Goal: Task Accomplishment & Management: Manage account settings

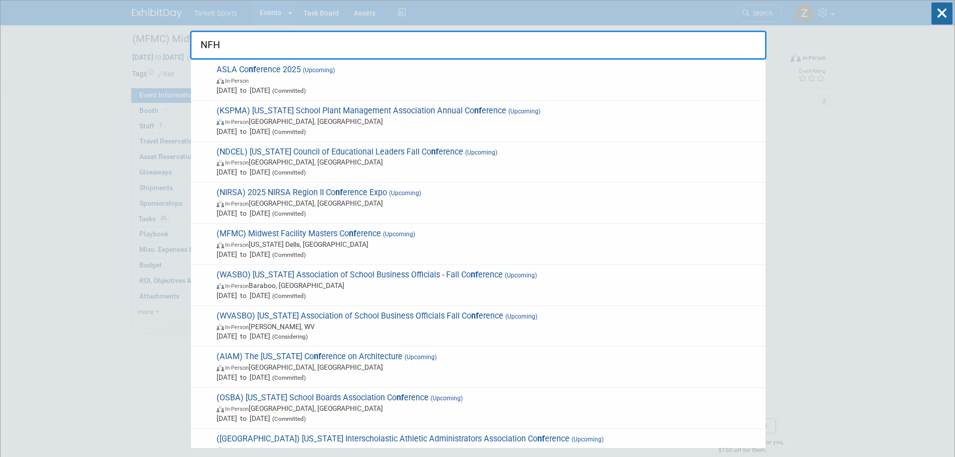
type input "NFHS"
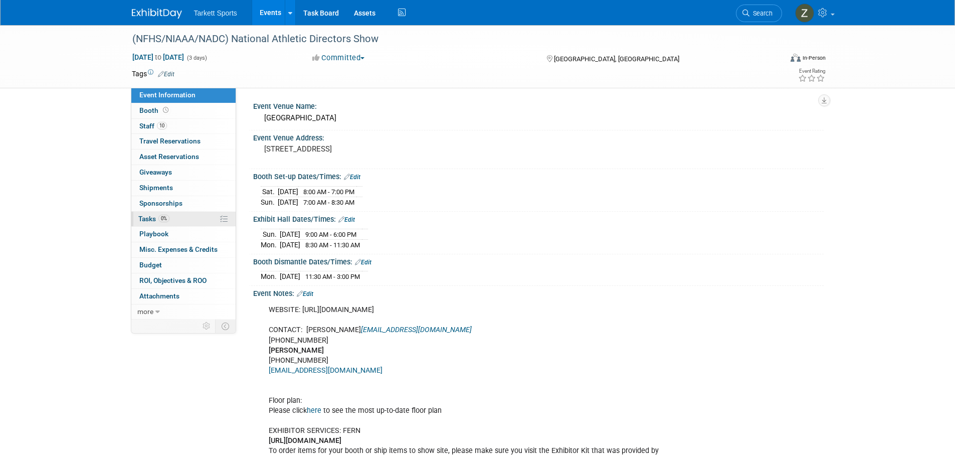
click at [169, 219] on span "0%" at bounding box center [163, 219] width 11 height 8
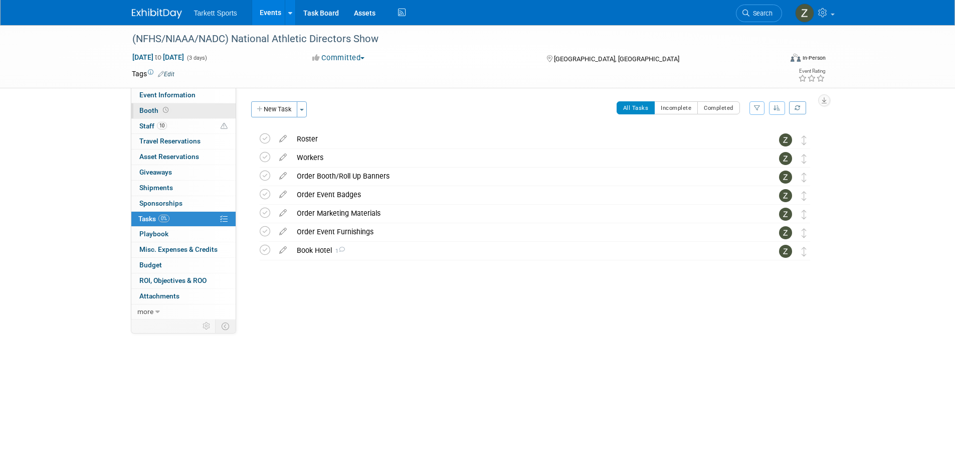
click at [192, 111] on link "Booth" at bounding box center [183, 110] width 104 height 15
select select "FieldTurf, [PERSON_NAME], Indoor, AMPERE, Tarkett Sports Construction"
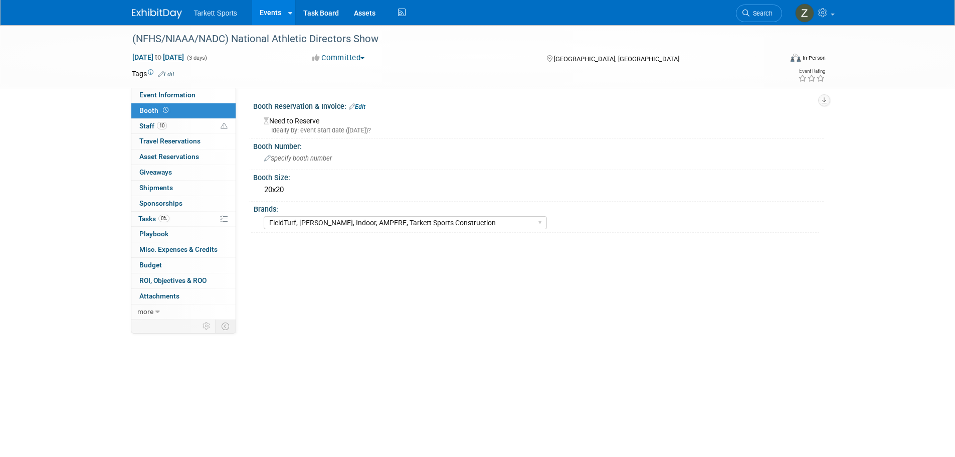
click at [364, 104] on link "Edit" at bounding box center [357, 106] width 17 height 7
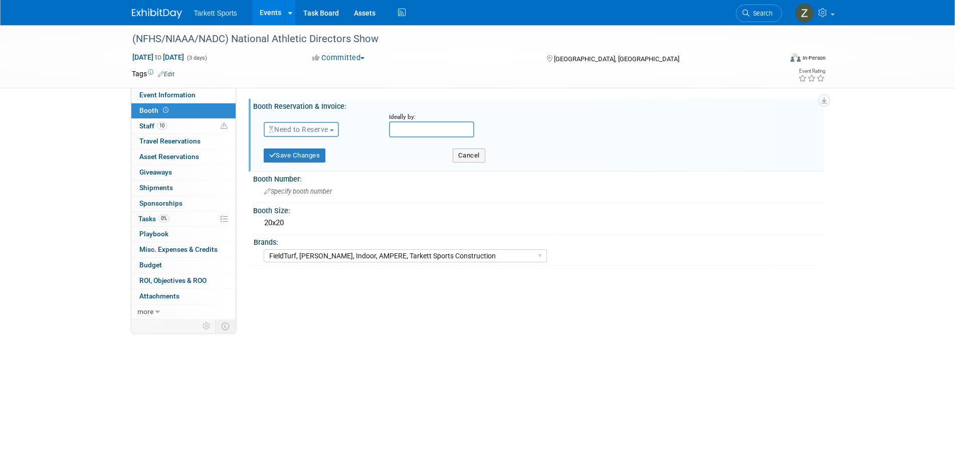
click at [312, 129] on span "Need to Reserve" at bounding box center [299, 129] width 60 height 8
click at [307, 157] on link "Reserved" at bounding box center [317, 160] width 107 height 14
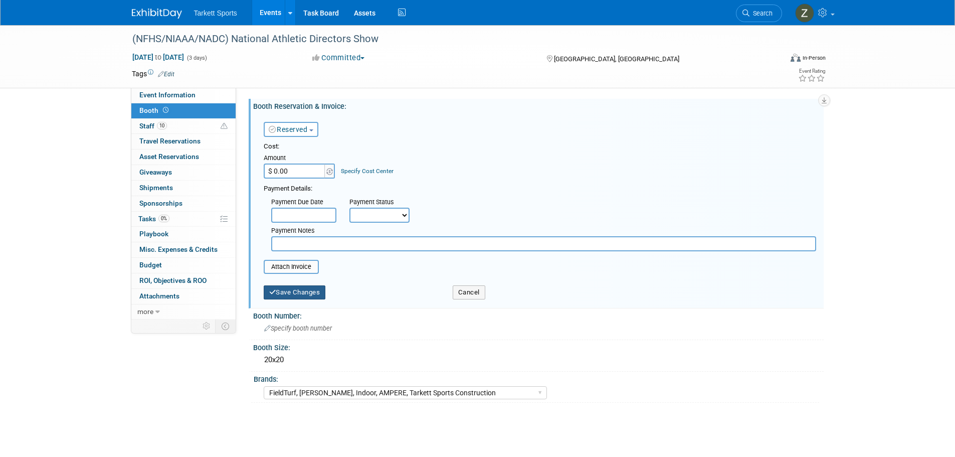
click at [296, 292] on button "Save Changes" at bounding box center [295, 292] width 62 height 14
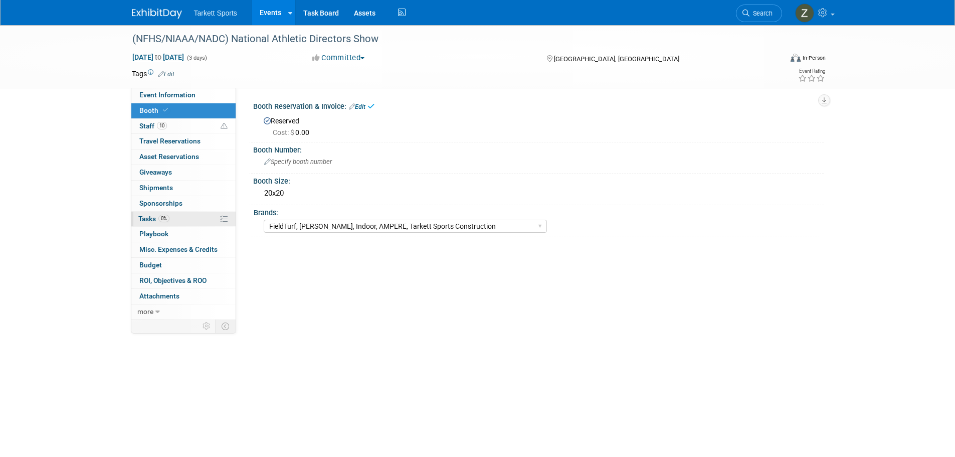
click at [151, 215] on span "Tasks 0%" at bounding box center [153, 219] width 31 height 8
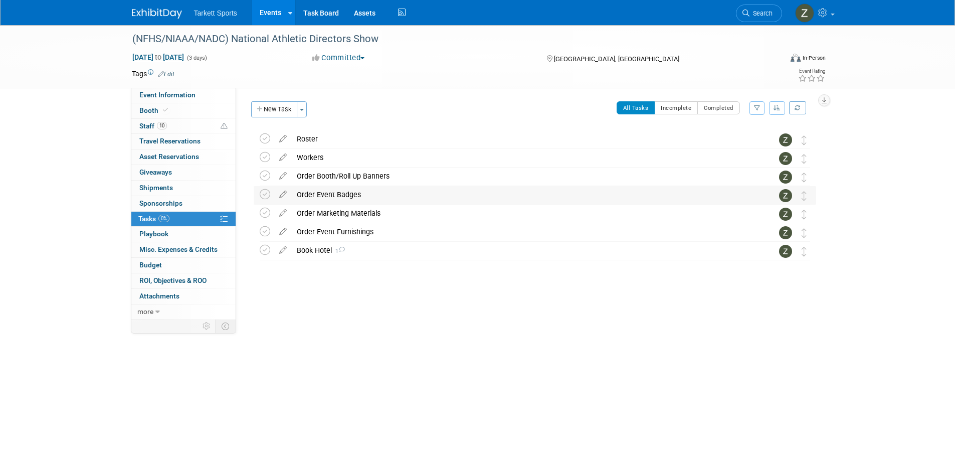
click at [325, 195] on div "Order Event Badges" at bounding box center [525, 194] width 467 height 17
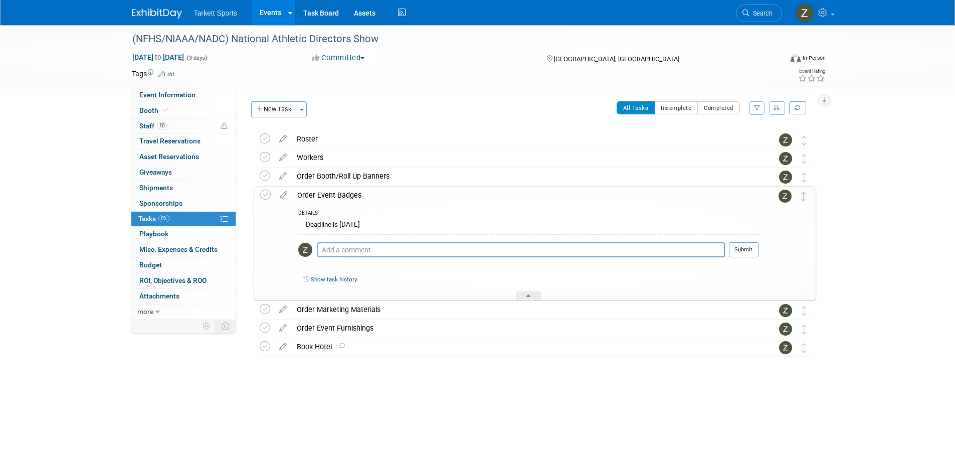
click at [353, 241] on div "Pro tip: Press Ctrl-Enter to submit comment. Submit" at bounding box center [528, 252] width 460 height 36
click at [351, 246] on textarea at bounding box center [521, 249] width 408 height 15
paste textarea "Please click here to submit your name badges. Please be sure to complete this f…"
type textarea "Please click here to submit your name badges. Please be sure to complete this f…"
click at [735, 246] on button "Submit" at bounding box center [744, 249] width 30 height 15
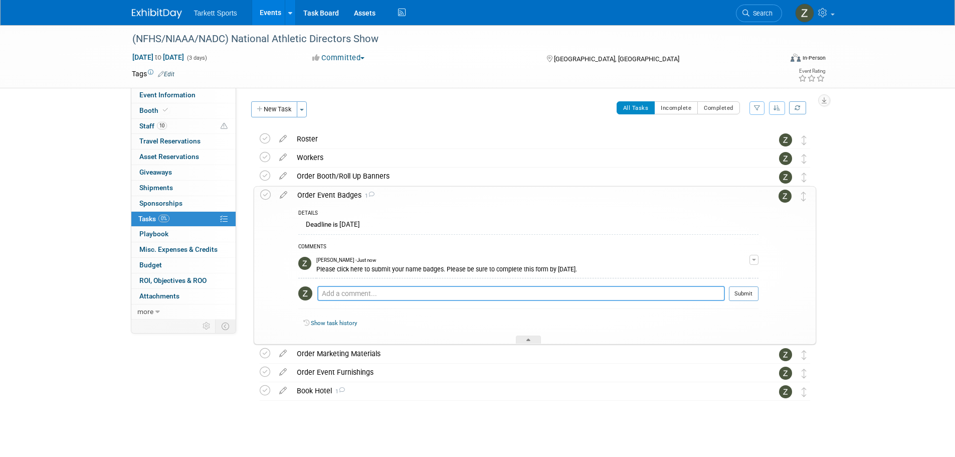
click at [373, 290] on textarea at bounding box center [521, 293] width 408 height 15
paste textarea "https://urldefense.com/v3/__https://app.smartsheet.com/b/form/019986370c2e72db9…"
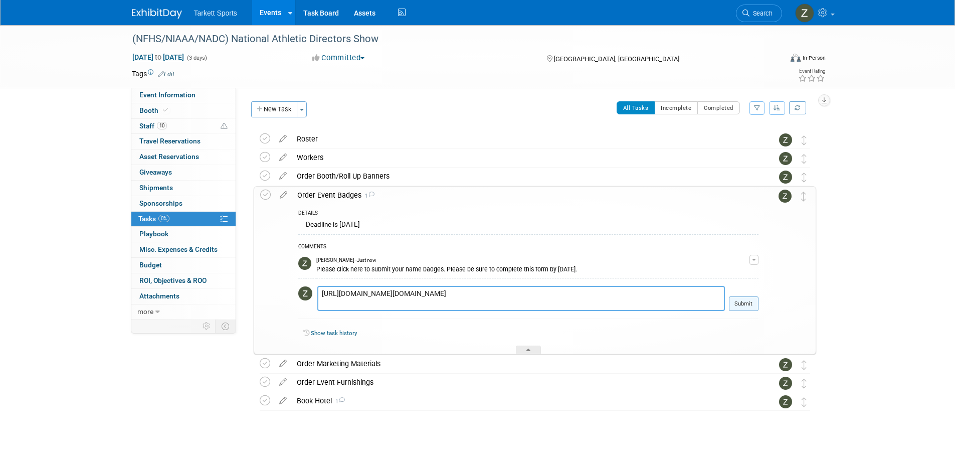
type textarea "https://urldefense.com/v3/__https://app.smartsheet.com/b/form/019986370c2e72db9…"
click at [749, 301] on button "Submit" at bounding box center [744, 303] width 30 height 15
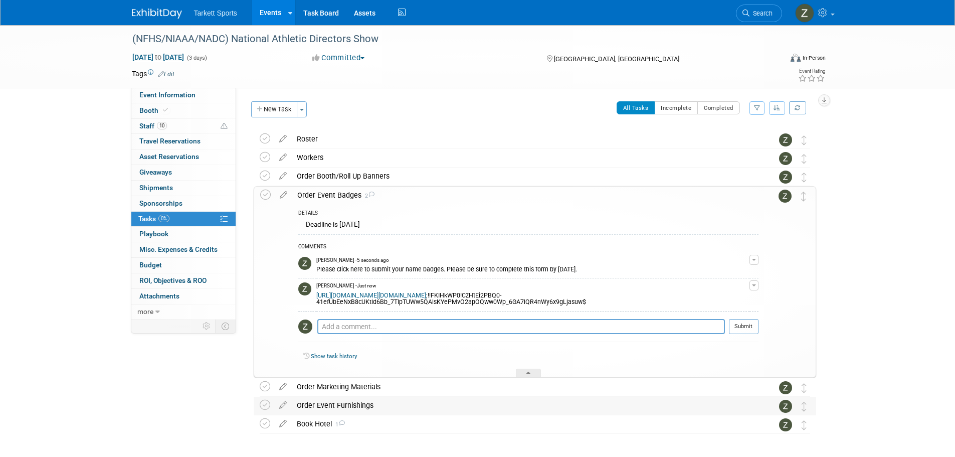
click at [316, 408] on div "Order Event Furnishings" at bounding box center [525, 405] width 467 height 17
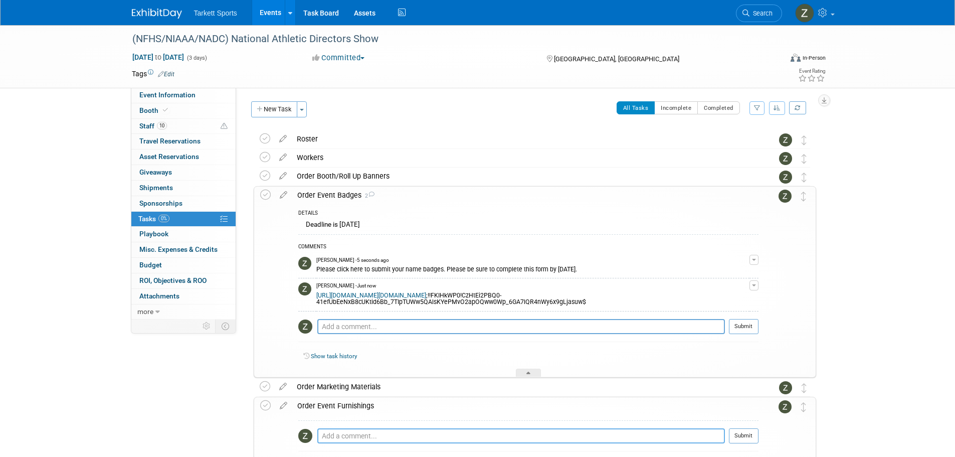
click at [330, 438] on textarea at bounding box center [521, 435] width 408 height 15
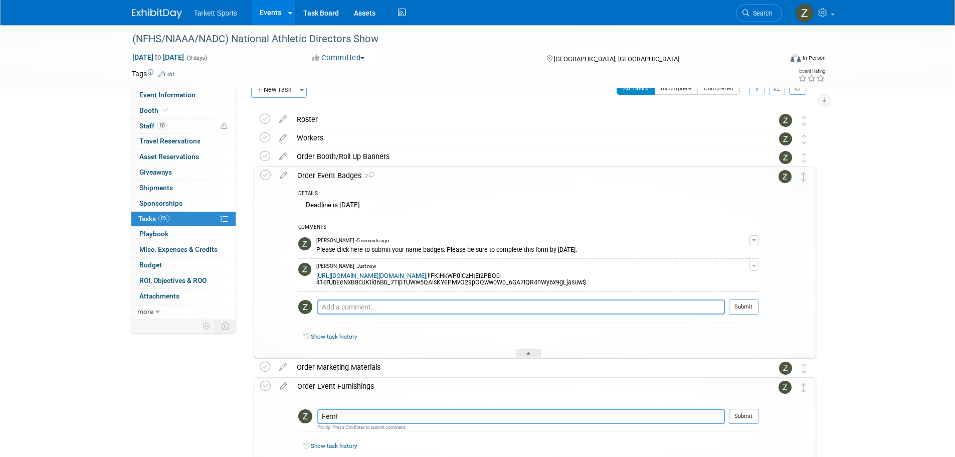
scroll to position [50, 0]
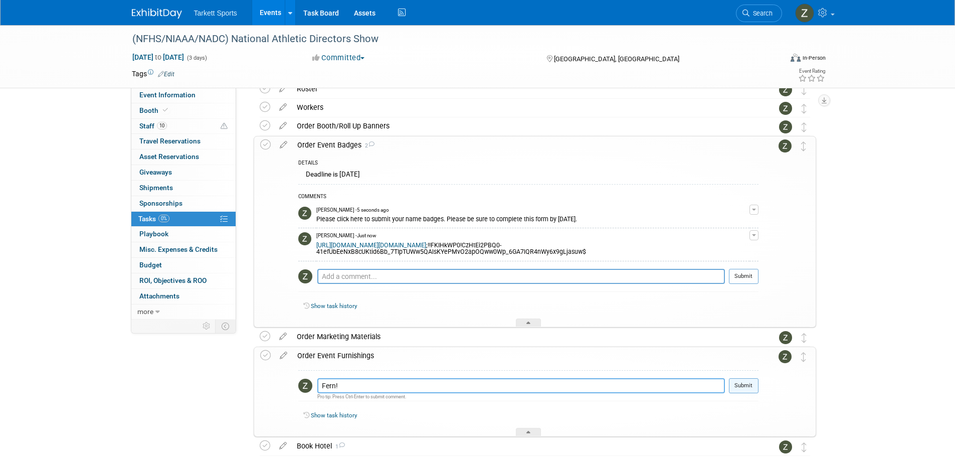
type textarea "Fern!"
click at [742, 386] on button "Submit" at bounding box center [744, 385] width 30 height 15
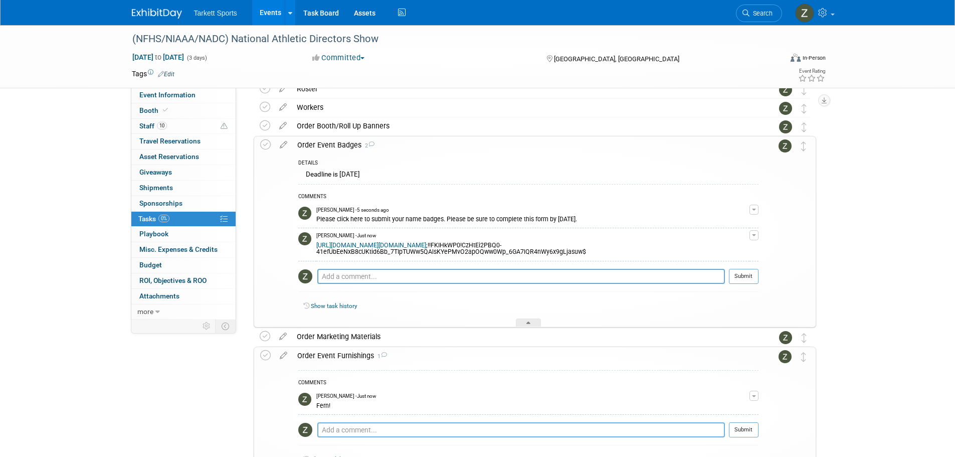
click at [365, 432] on textarea at bounding box center [521, 429] width 408 height 15
paste textarea "The kit link was sent from minabnitt@fernexpo.com."
type textarea "The kit link was sent from minabnitt@fernexpo.com."
click at [736, 437] on button "Submit" at bounding box center [744, 429] width 30 height 15
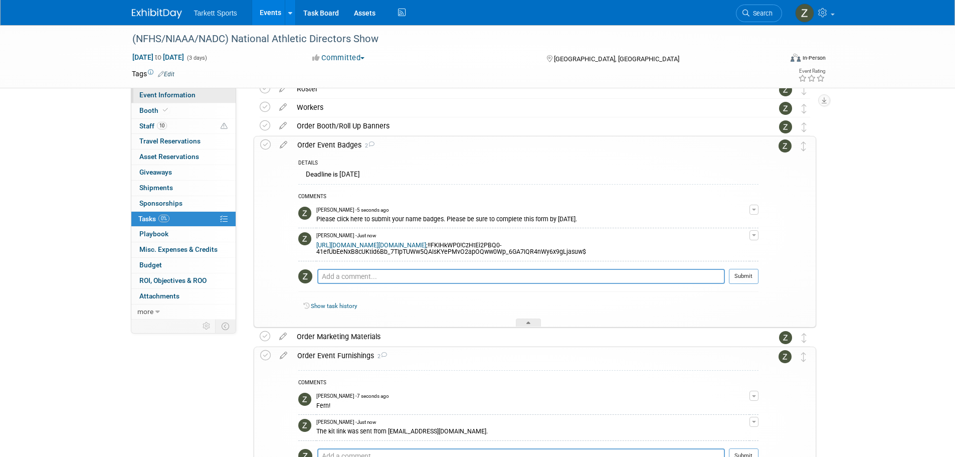
click at [166, 96] on span "Event Information" at bounding box center [167, 95] width 56 height 8
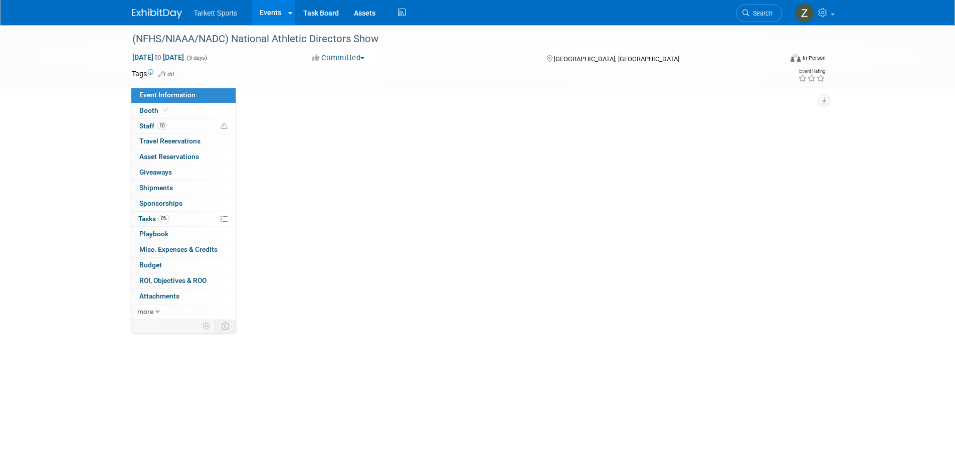
scroll to position [0, 0]
